Goal: Navigation & Orientation: Find specific page/section

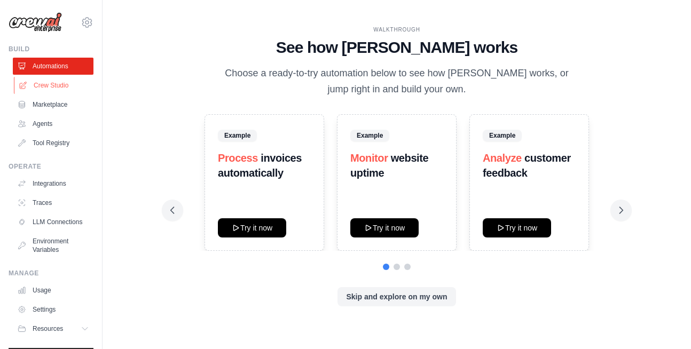
click at [44, 82] on link "Crew Studio" at bounding box center [54, 85] width 81 height 17
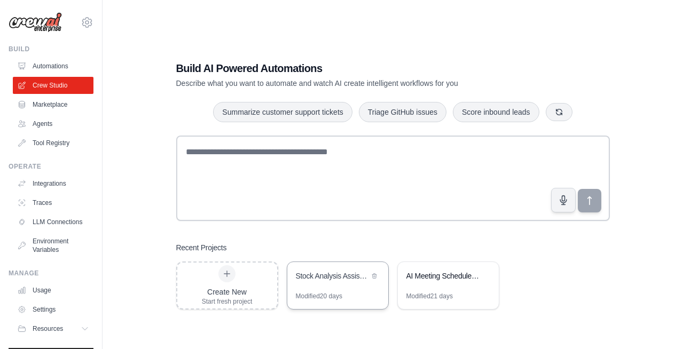
click at [318, 279] on div "Stock Analysis Assistant" at bounding box center [332, 276] width 73 height 11
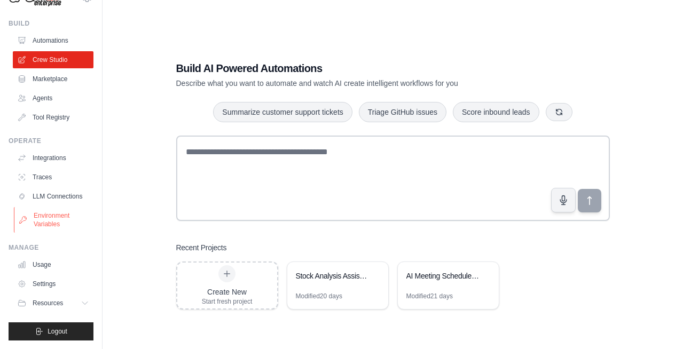
click at [52, 219] on link "Environment Variables" at bounding box center [54, 220] width 81 height 26
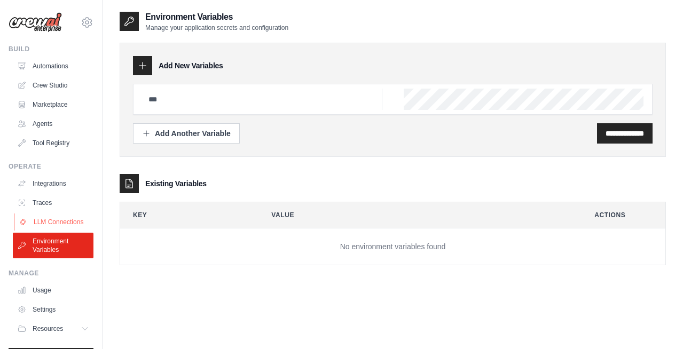
click at [50, 225] on link "LLM Connections" at bounding box center [54, 221] width 81 height 17
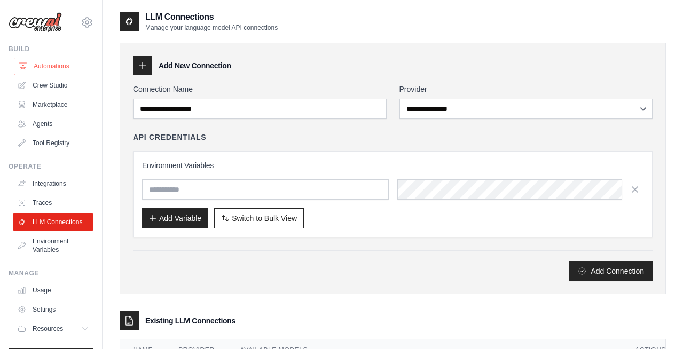
click at [30, 70] on link "Automations" at bounding box center [54, 66] width 81 height 17
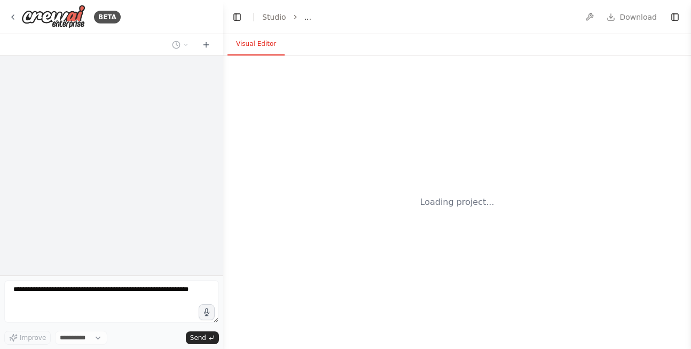
select select "****"
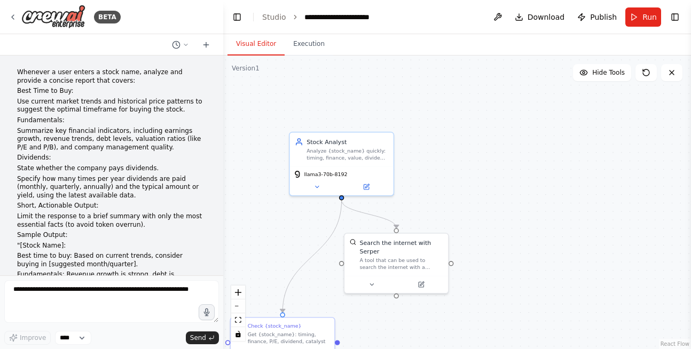
scroll to position [2450, 0]
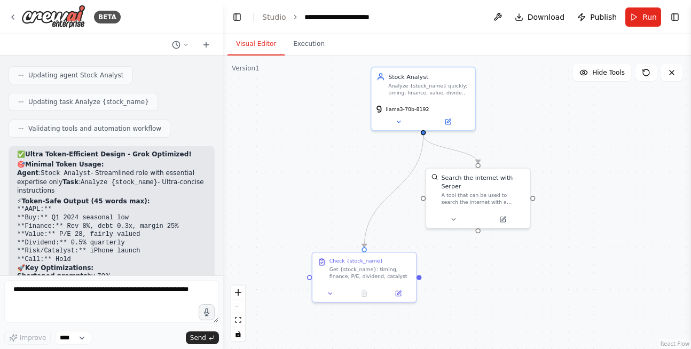
drag, startPoint x: 487, startPoint y: 124, endPoint x: 547, endPoint y: 78, distance: 74.6
click at [547, 78] on div ".deletable-edge-delete-btn { width: 20px; height: 20px; border: 0px solid #ffff…" at bounding box center [457, 203] width 468 height 294
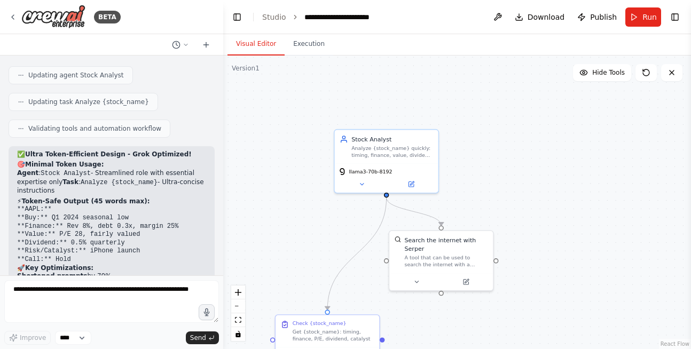
drag, startPoint x: 543, startPoint y: 69, endPoint x: 505, endPoint y: 137, distance: 77.9
click at [505, 137] on div ".deletable-edge-delete-btn { width: 20px; height: 20px; border: 0px solid #ffff…" at bounding box center [457, 203] width 468 height 294
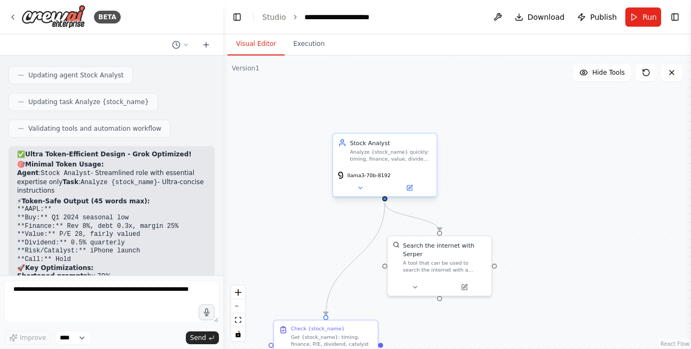
click at [362, 177] on span "llama3-70b-8192" at bounding box center [368, 175] width 43 height 7
click at [416, 191] on button at bounding box center [409, 188] width 48 height 10
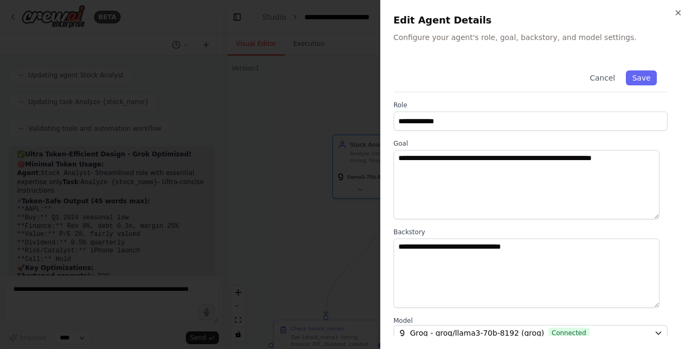
scroll to position [134, 0]
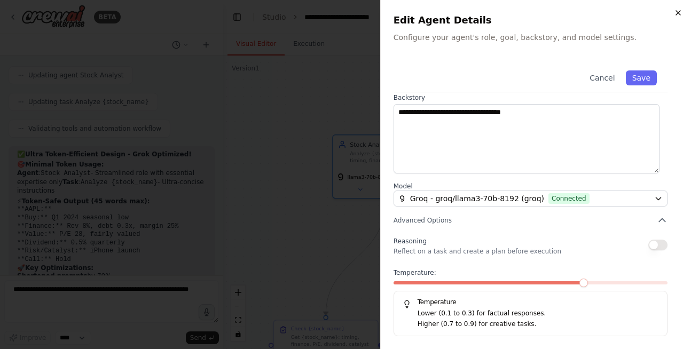
click at [681, 10] on icon "button" at bounding box center [678, 13] width 9 height 9
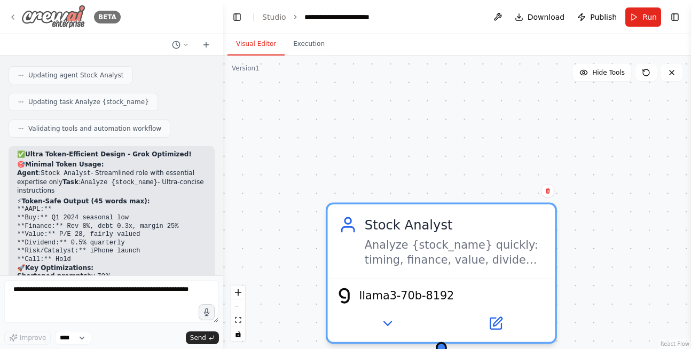
click at [9, 13] on icon at bounding box center [13, 17] width 9 height 9
